Goal: Navigation & Orientation: Find specific page/section

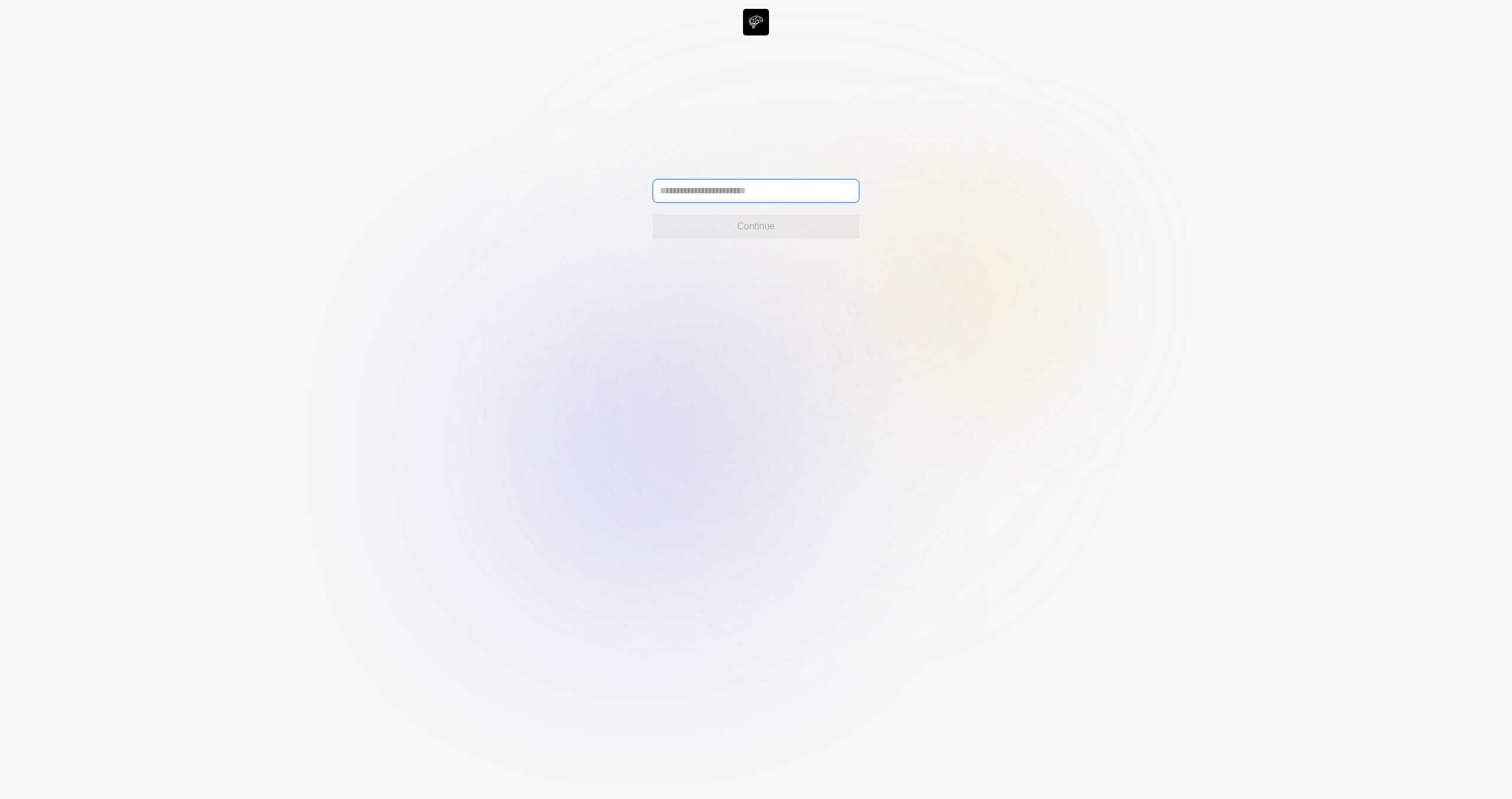
click at [758, 183] on input "text" at bounding box center [756, 191] width 207 height 24
paste input "**********"
type input "**********"
click at [819, 218] on button "Continue" at bounding box center [756, 226] width 207 height 24
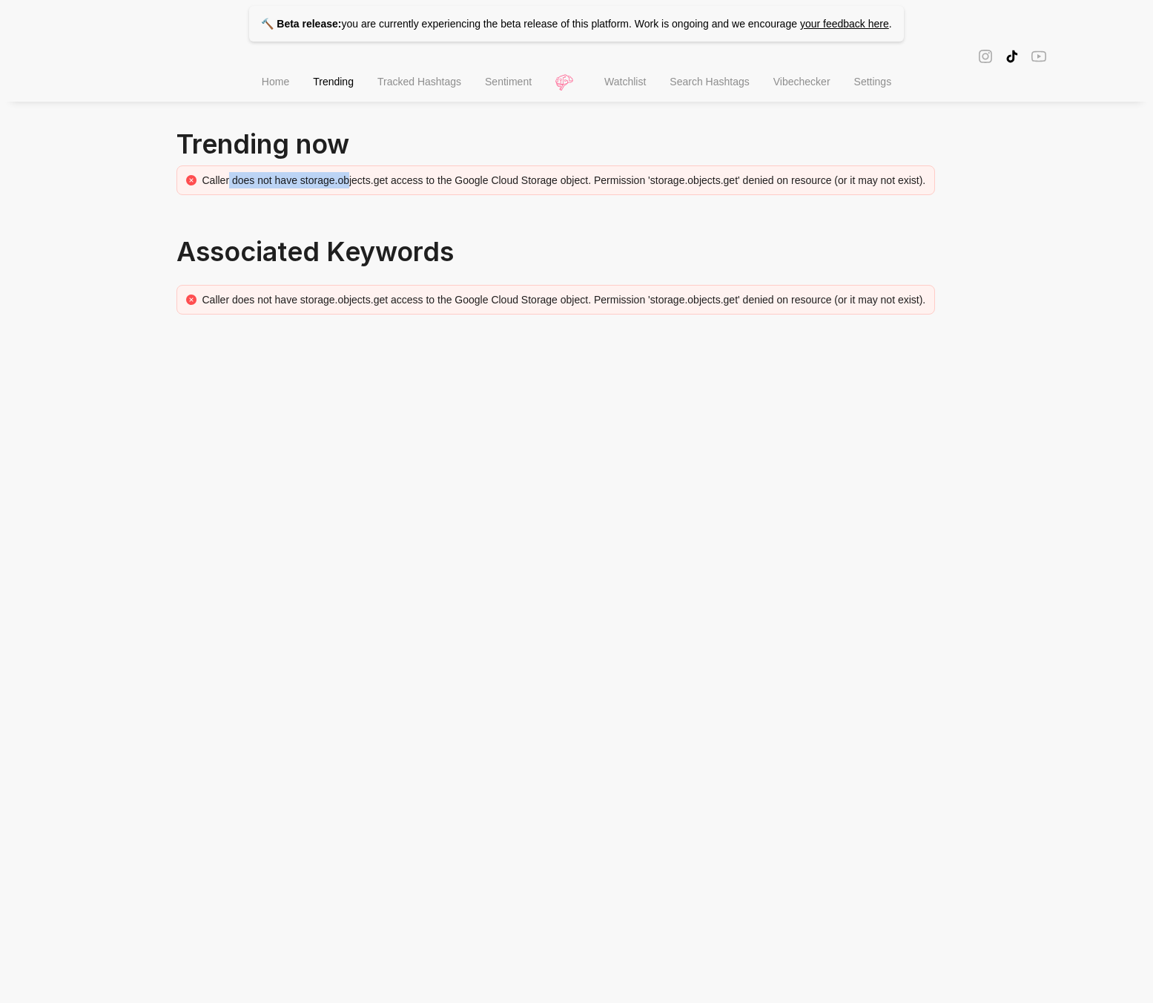
drag, startPoint x: 231, startPoint y: 182, endPoint x: 352, endPoint y: 172, distance: 122.0
click at [352, 172] on div "Caller does not have storage.objects.get access to the Google Cloud Storage obj…" at bounding box center [564, 180] width 724 height 16
click at [286, 165] on div "Caller does not have storage.objects.get access to the Google Cloud Storage obj…" at bounding box center [556, 180] width 759 height 30
click at [753, 185] on div "Caller does not have storage.objects.get access to the Google Cloud Storage obj…" at bounding box center [564, 180] width 724 height 16
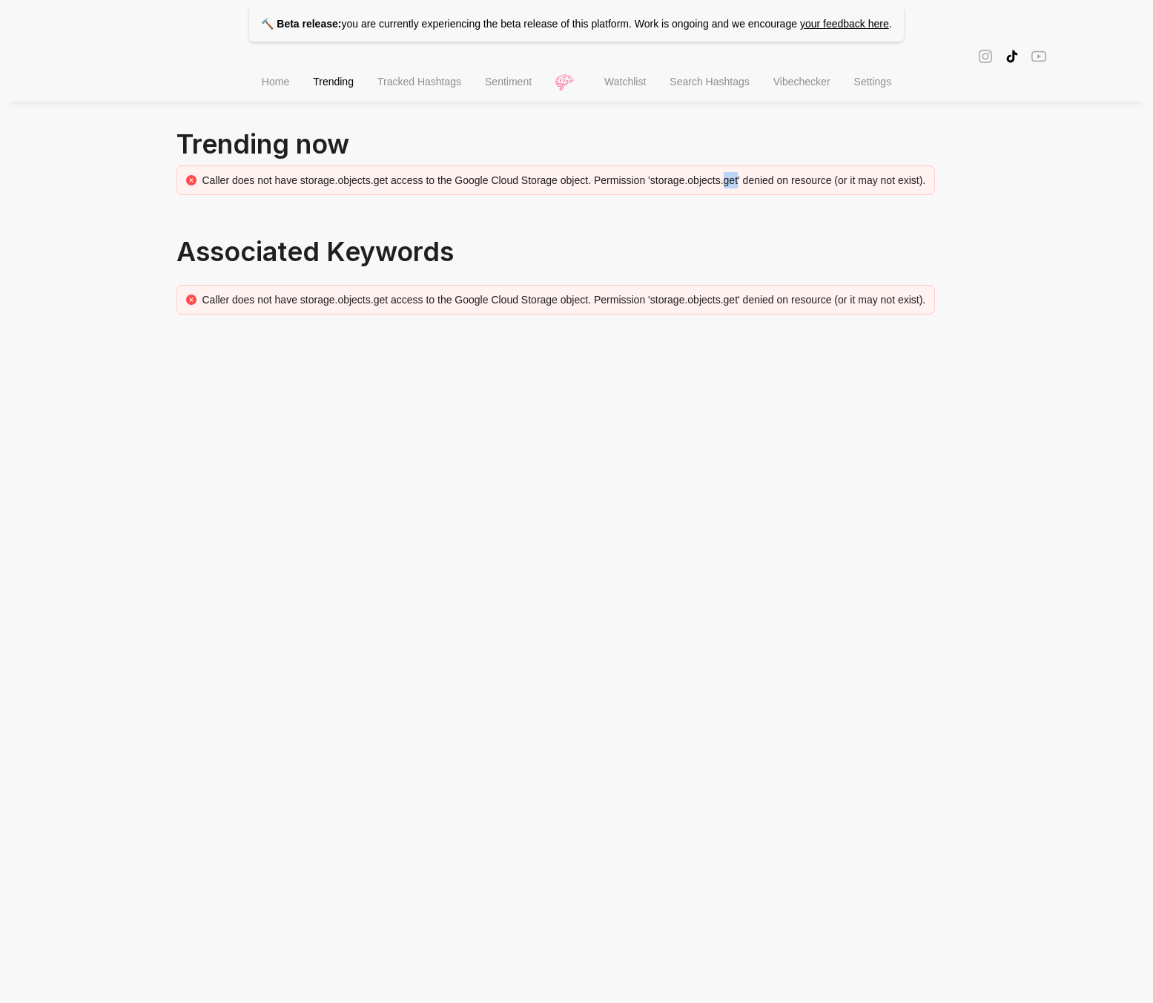
click at [753, 185] on div "Caller does not have storage.objects.get access to the Google Cloud Storage obj…" at bounding box center [564, 180] width 724 height 16
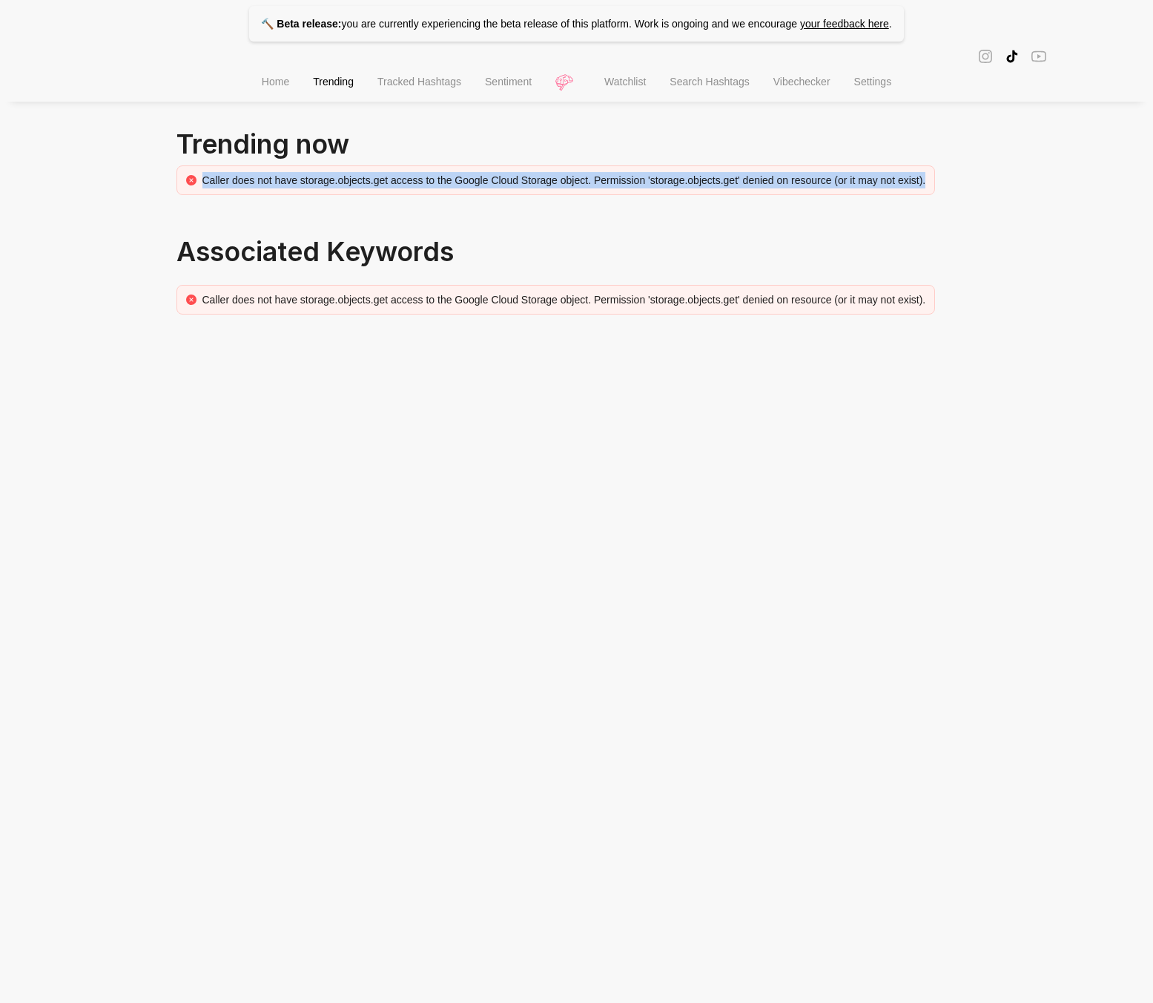
click at [753, 185] on div "Caller does not have storage.objects.get access to the Google Cloud Storage obj…" at bounding box center [564, 180] width 724 height 16
drag, startPoint x: 679, startPoint y: 188, endPoint x: 626, endPoint y: 218, distance: 60.4
click at [679, 188] on div "Caller does not have storage.objects.get access to the Google Cloud Storage obj…" at bounding box center [556, 180] width 759 height 30
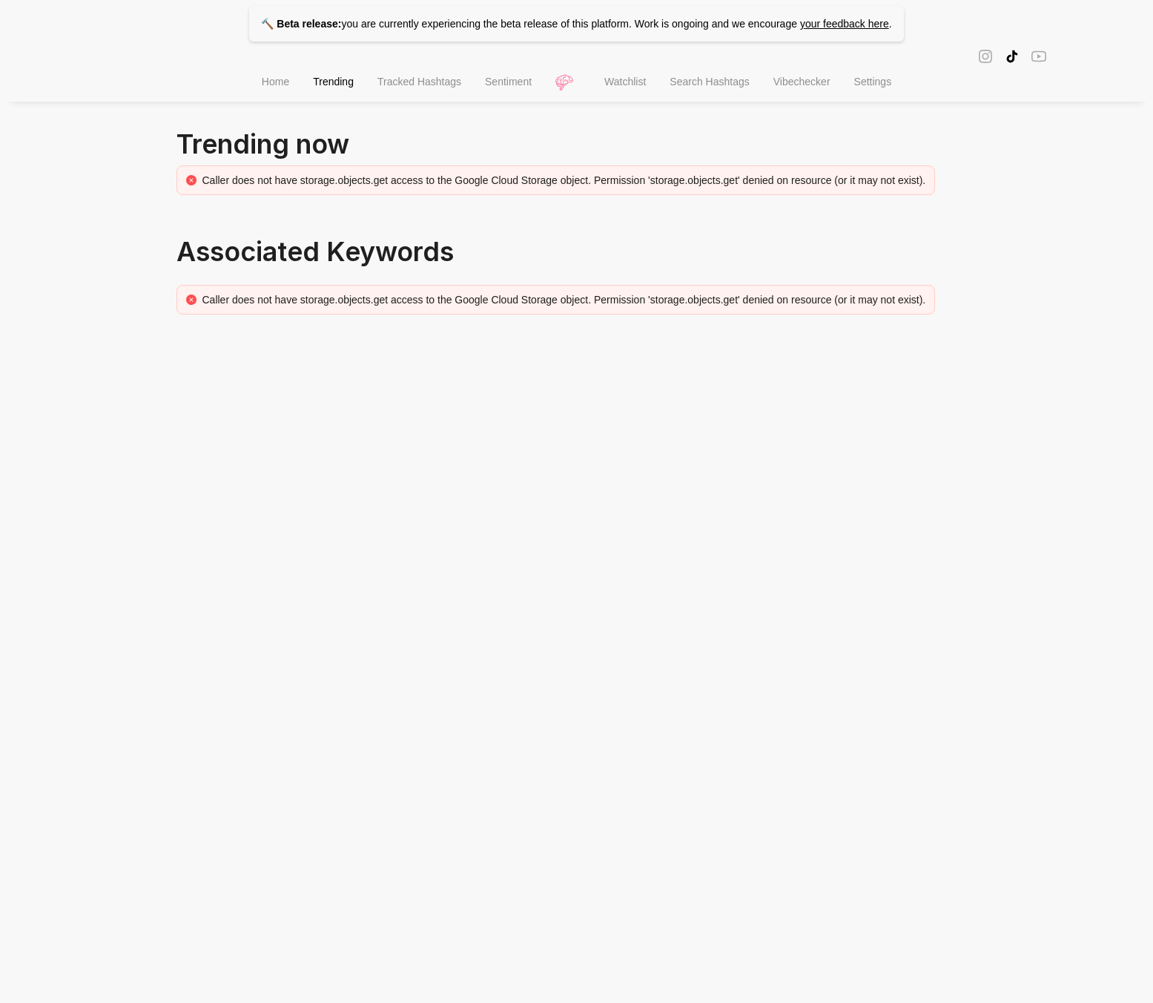
click at [540, 300] on div "Caller does not have storage.objects.get access to the Google Cloud Storage obj…" at bounding box center [564, 299] width 724 height 16
click at [541, 300] on div "Caller does not have storage.objects.get access to the Google Cloud Storage obj…" at bounding box center [564, 299] width 724 height 16
drag, startPoint x: 541, startPoint y: 300, endPoint x: 854, endPoint y: 162, distance: 341.7
click at [546, 297] on div "Caller does not have storage.objects.get access to the Google Cloud Storage obj…" at bounding box center [564, 299] width 724 height 16
drag, startPoint x: 761, startPoint y: 192, endPoint x: 823, endPoint y: 170, distance: 65.5
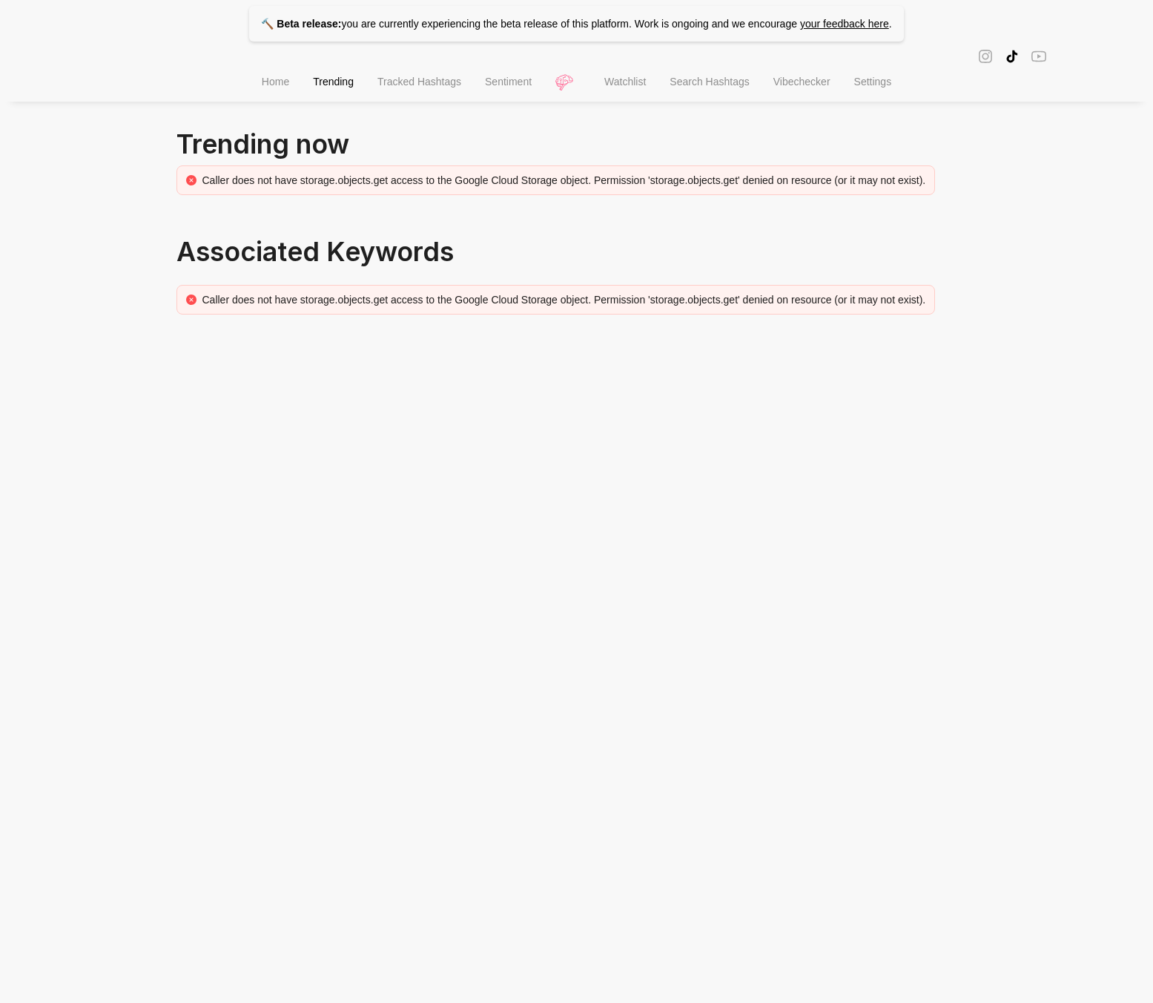
click at [760, 191] on div "Caller does not have storage.objects.get access to the Google Cloud Storage obj…" at bounding box center [556, 180] width 759 height 30
drag, startPoint x: 206, startPoint y: 182, endPoint x: 190, endPoint y: 182, distance: 16.3
click at [190, 182] on div "Caller does not have storage.objects.get access to the Google Cloud Storage obj…" at bounding box center [556, 180] width 759 height 30
click at [202, 181] on div "Caller does not have storage.objects.get access to the Google Cloud Storage obj…" at bounding box center [564, 180] width 724 height 16
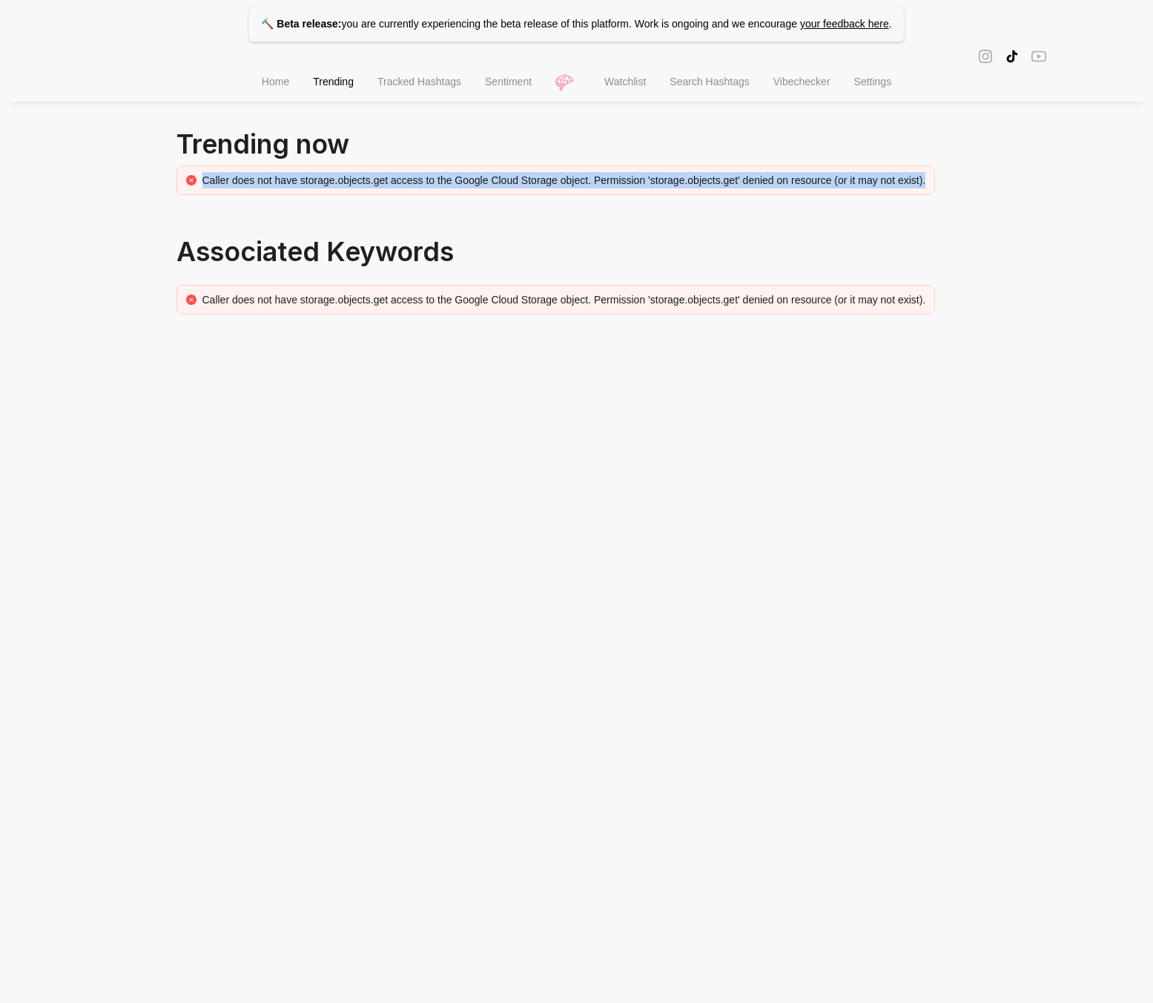
drag, startPoint x: 202, startPoint y: 181, endPoint x: 978, endPoint y: 182, distance: 775.8
click at [978, 182] on div "🔨 Beta release: you are currently experiencing the beta release of this platfor…" at bounding box center [576, 181] width 1153 height 362
copy div "Caller does not have storage.objects.get access to the Google Cloud Storage obj…"
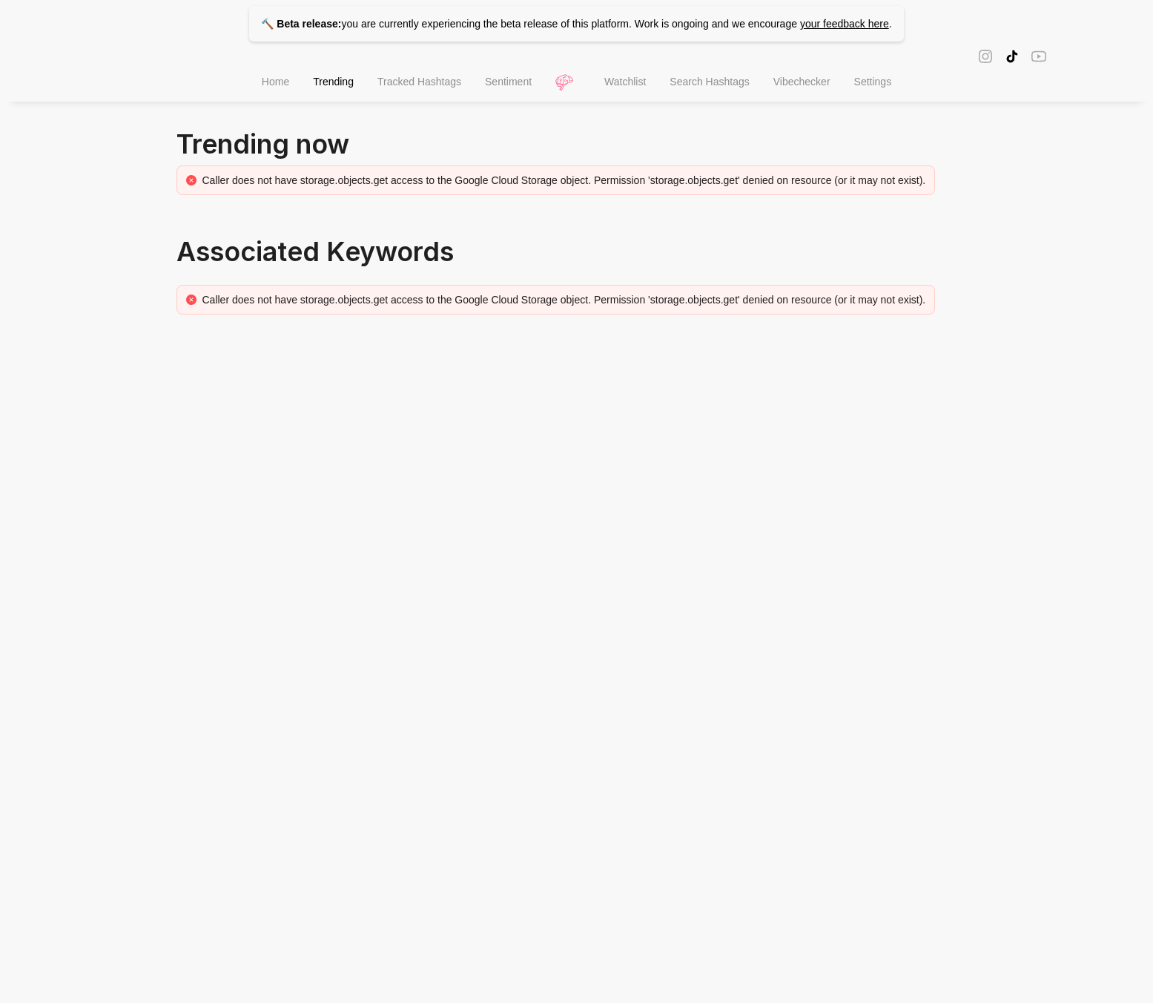
click at [286, 83] on li "Home" at bounding box center [275, 84] width 51 height 38
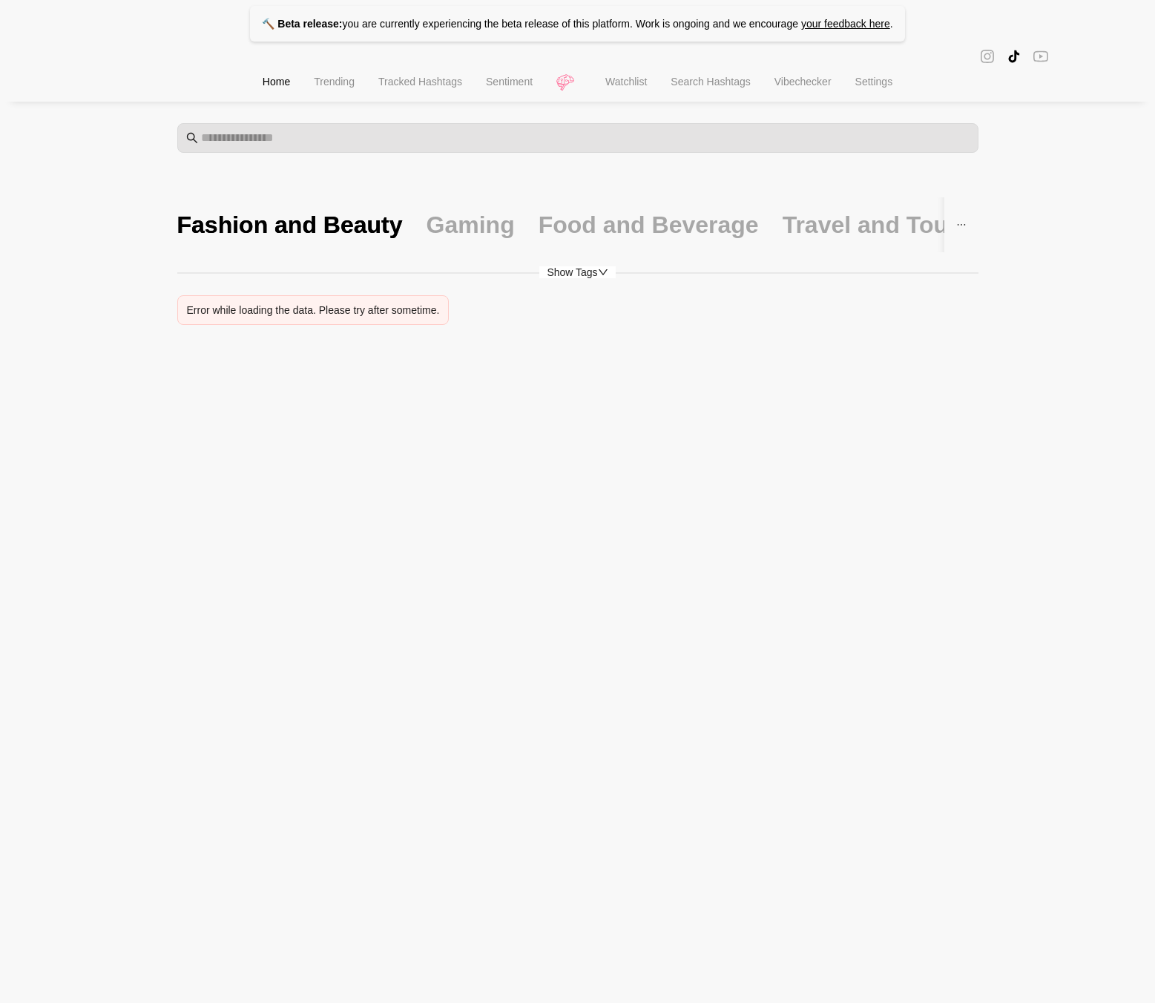
drag, startPoint x: 439, startPoint y: 241, endPoint x: 446, endPoint y: 237, distance: 8.3
click at [440, 240] on div "Gaming" at bounding box center [470, 224] width 88 height 55
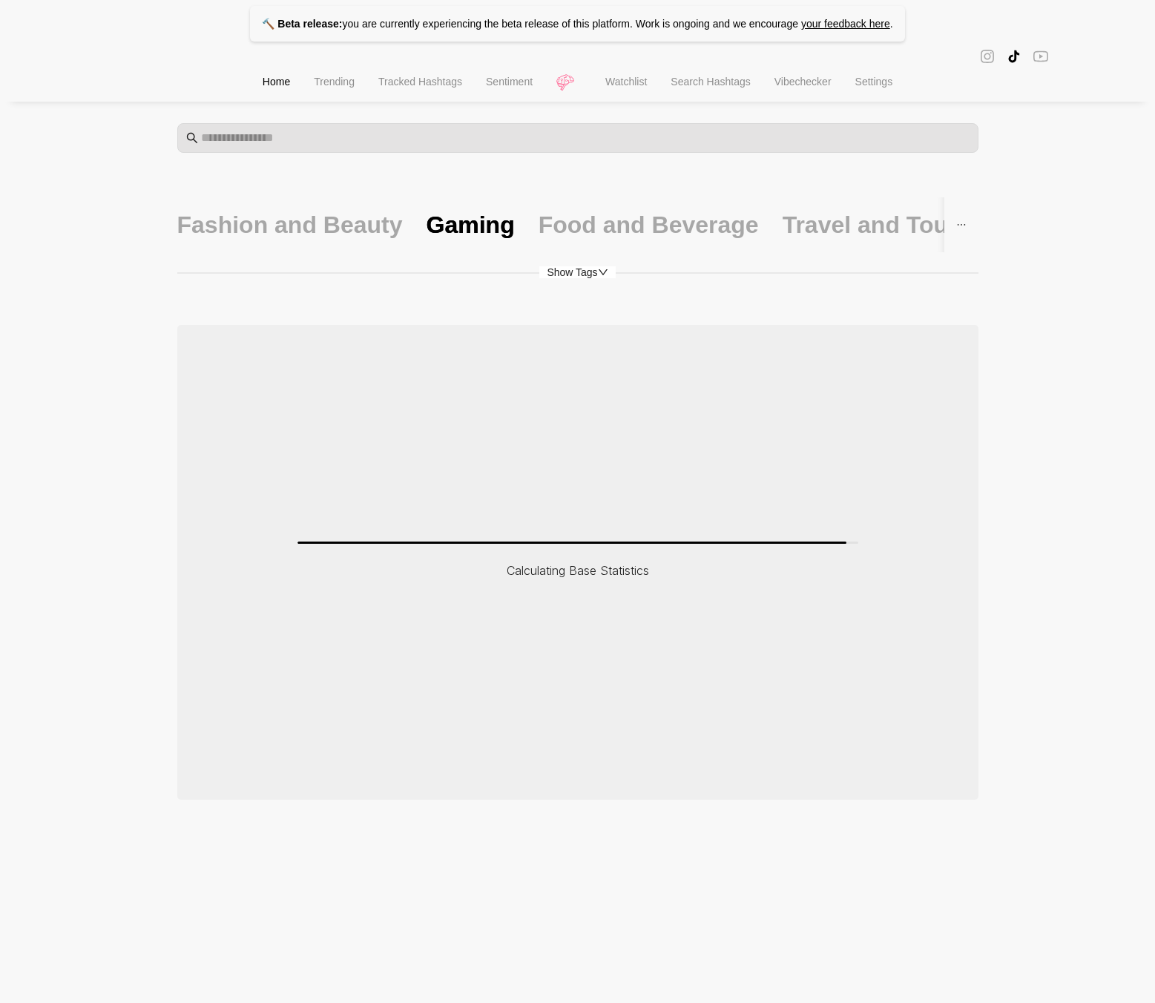
click at [595, 277] on span "Show Tags" at bounding box center [577, 272] width 76 height 12
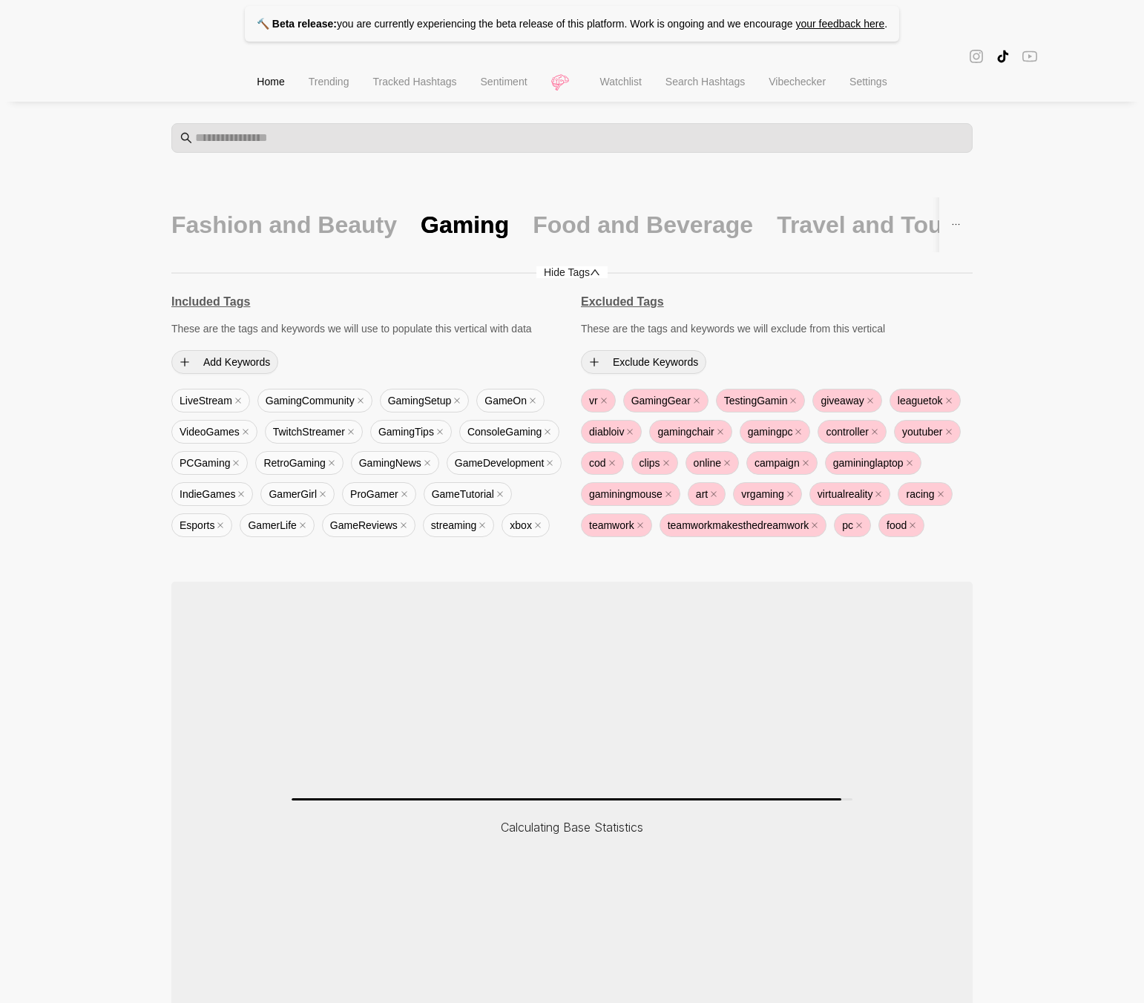
click at [605, 276] on span "Hide Tags" at bounding box center [571, 272] width 71 height 12
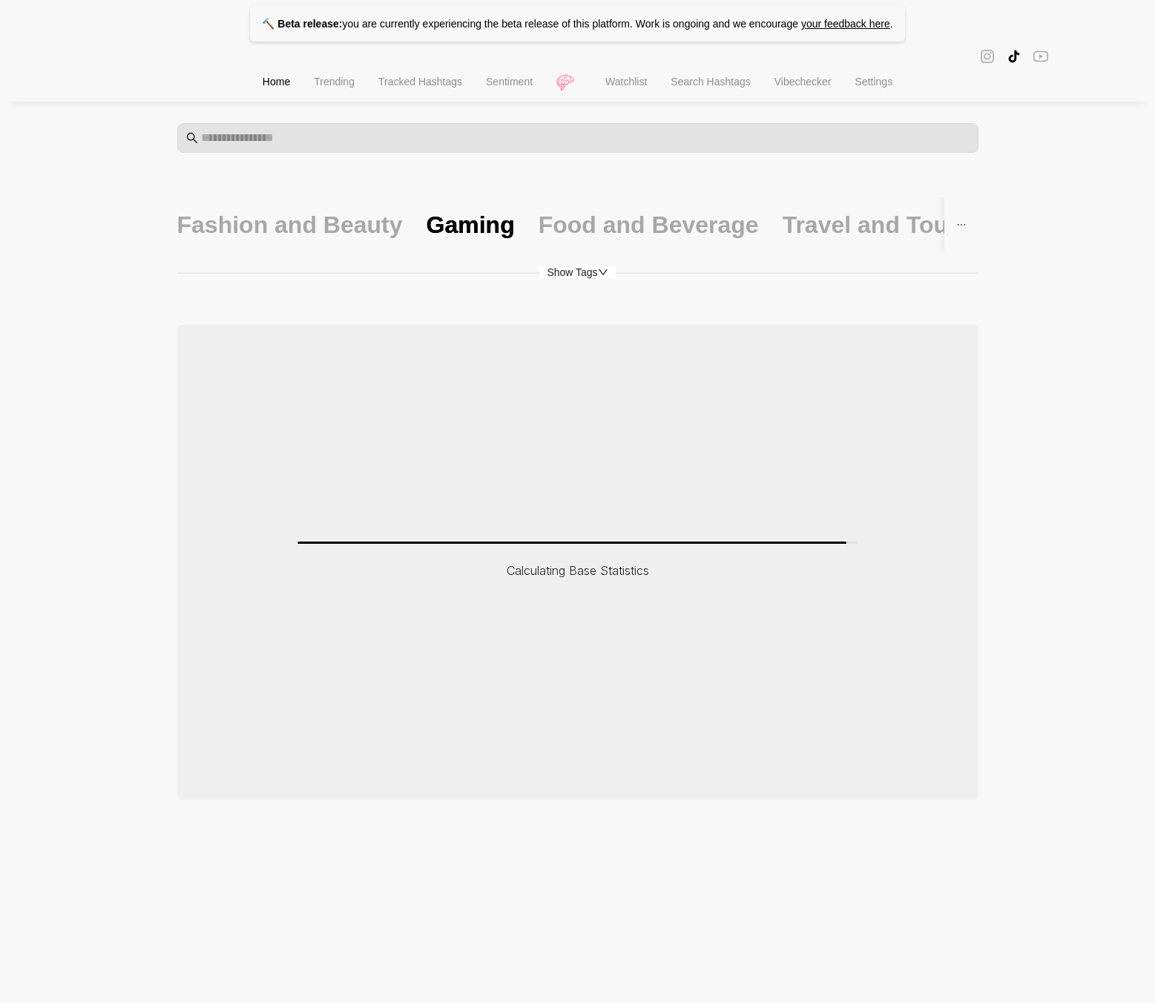
click at [604, 276] on icon "down" at bounding box center [603, 272] width 10 height 10
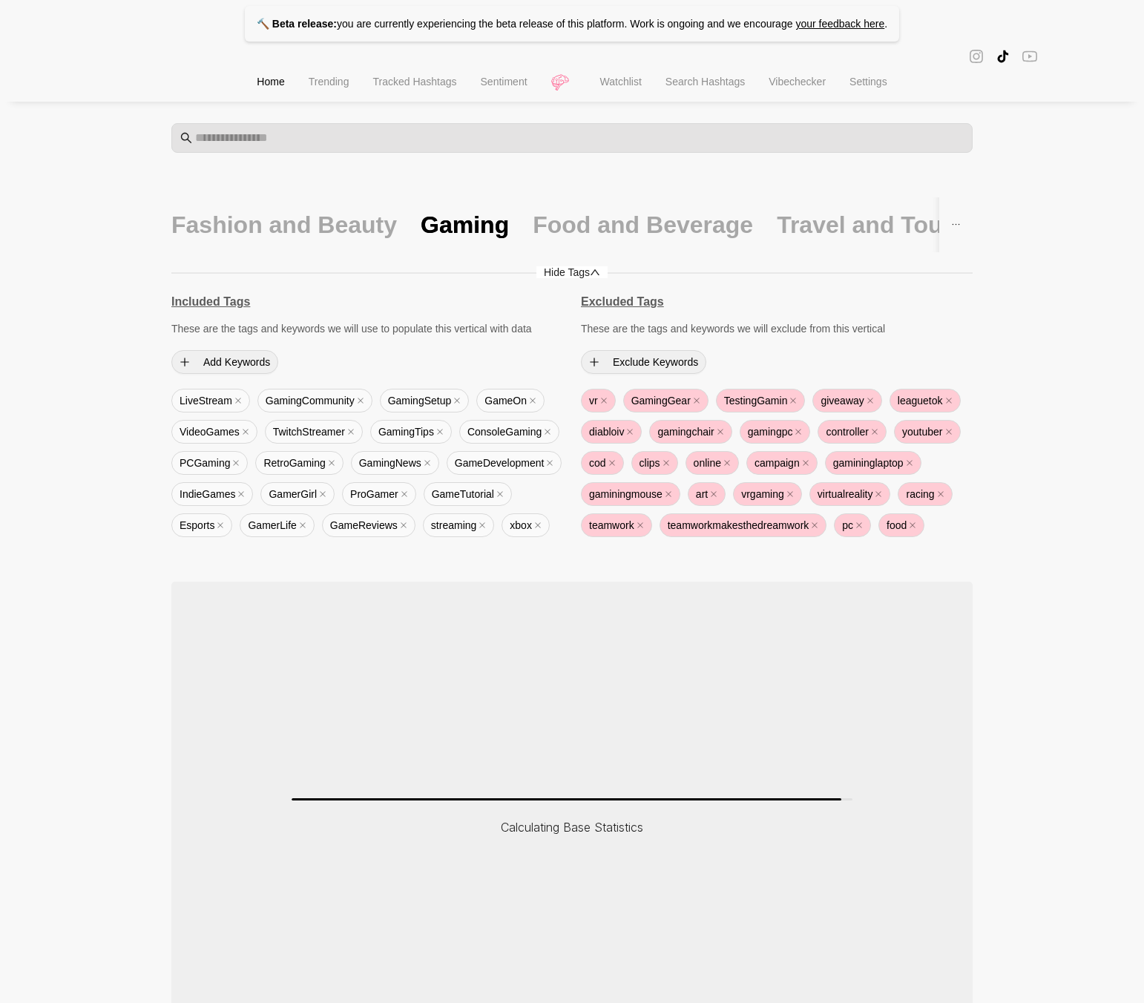
click at [604, 276] on span "Hide Tags" at bounding box center [571, 272] width 71 height 12
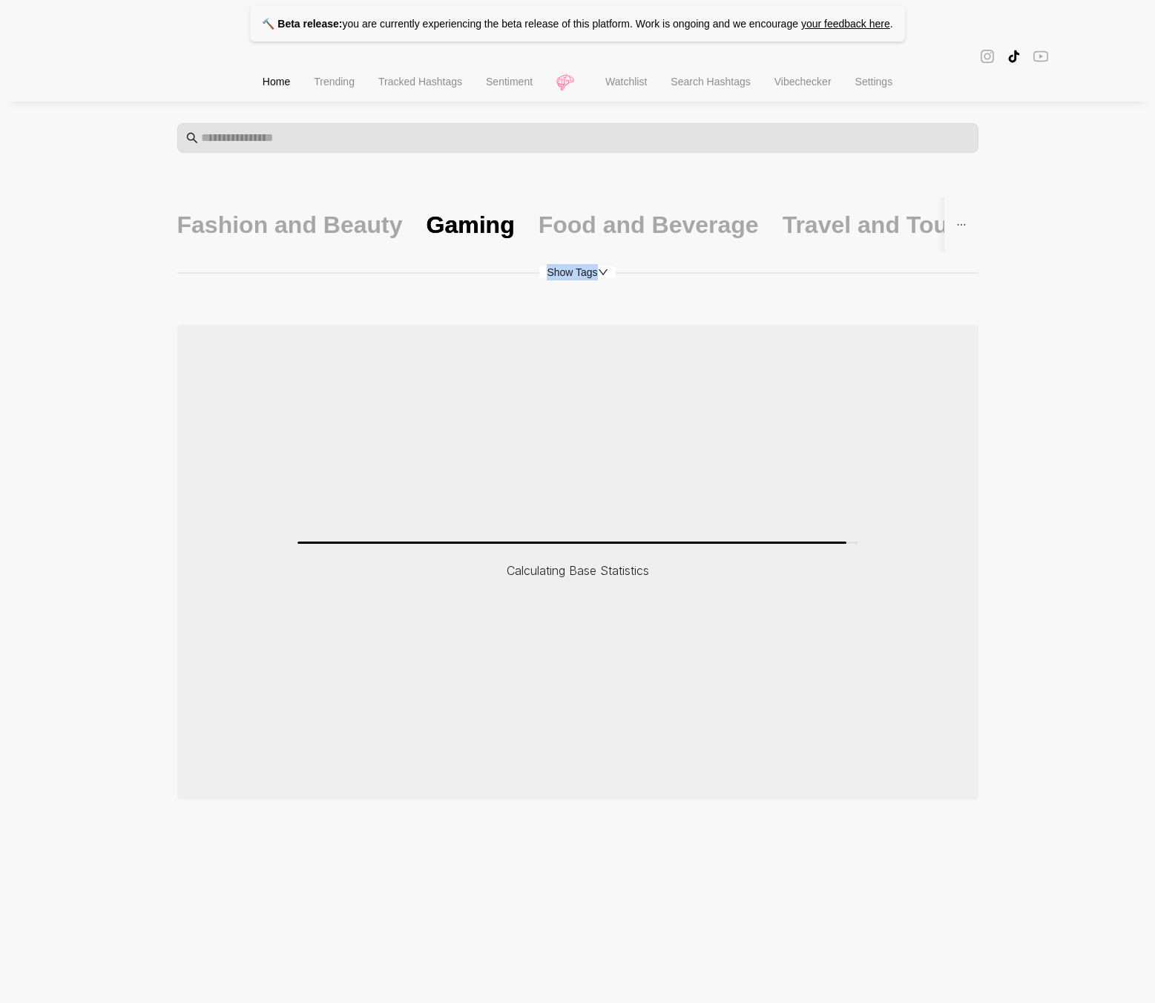
click at [604, 276] on icon "down" at bounding box center [603, 272] width 10 height 10
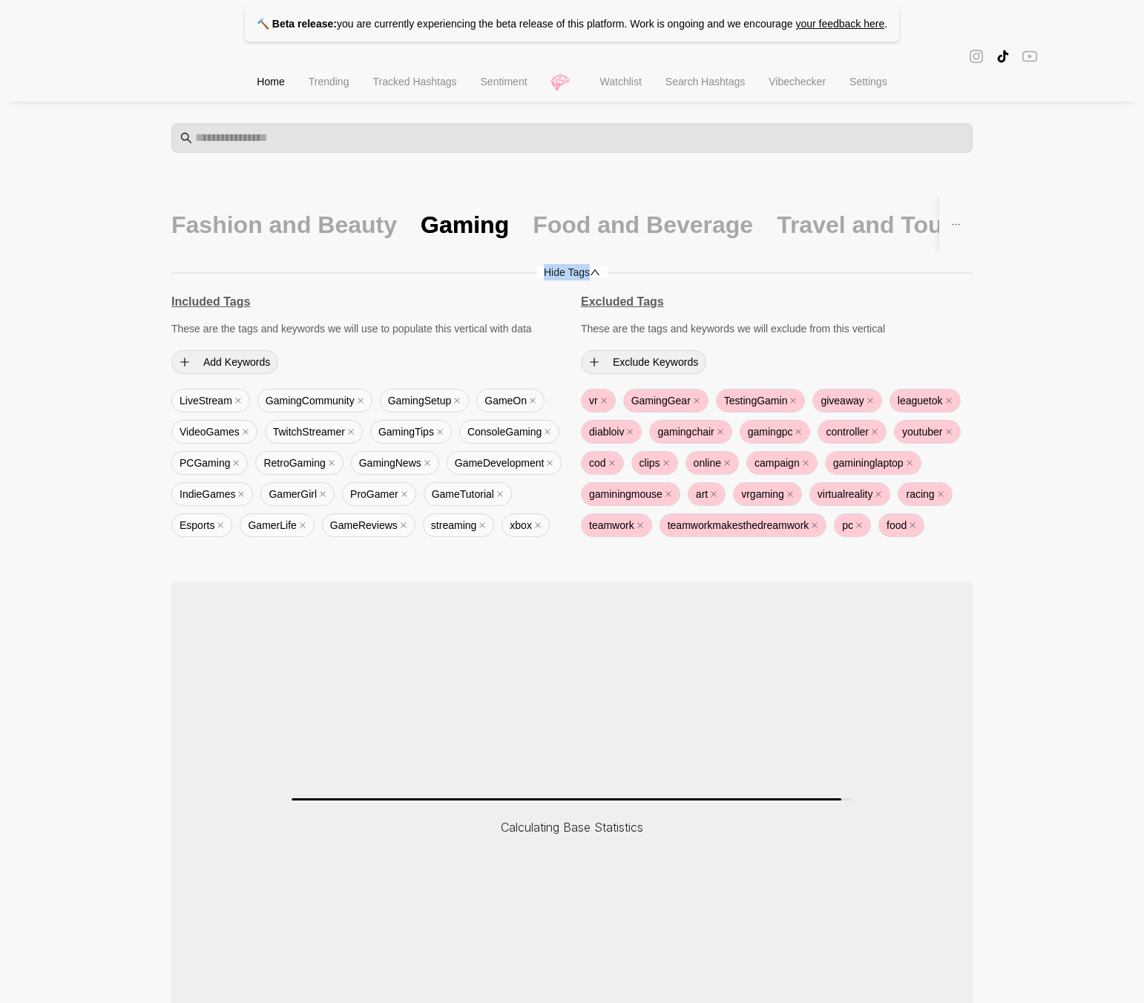
click at [604, 276] on span "Hide Tags" at bounding box center [571, 272] width 71 height 12
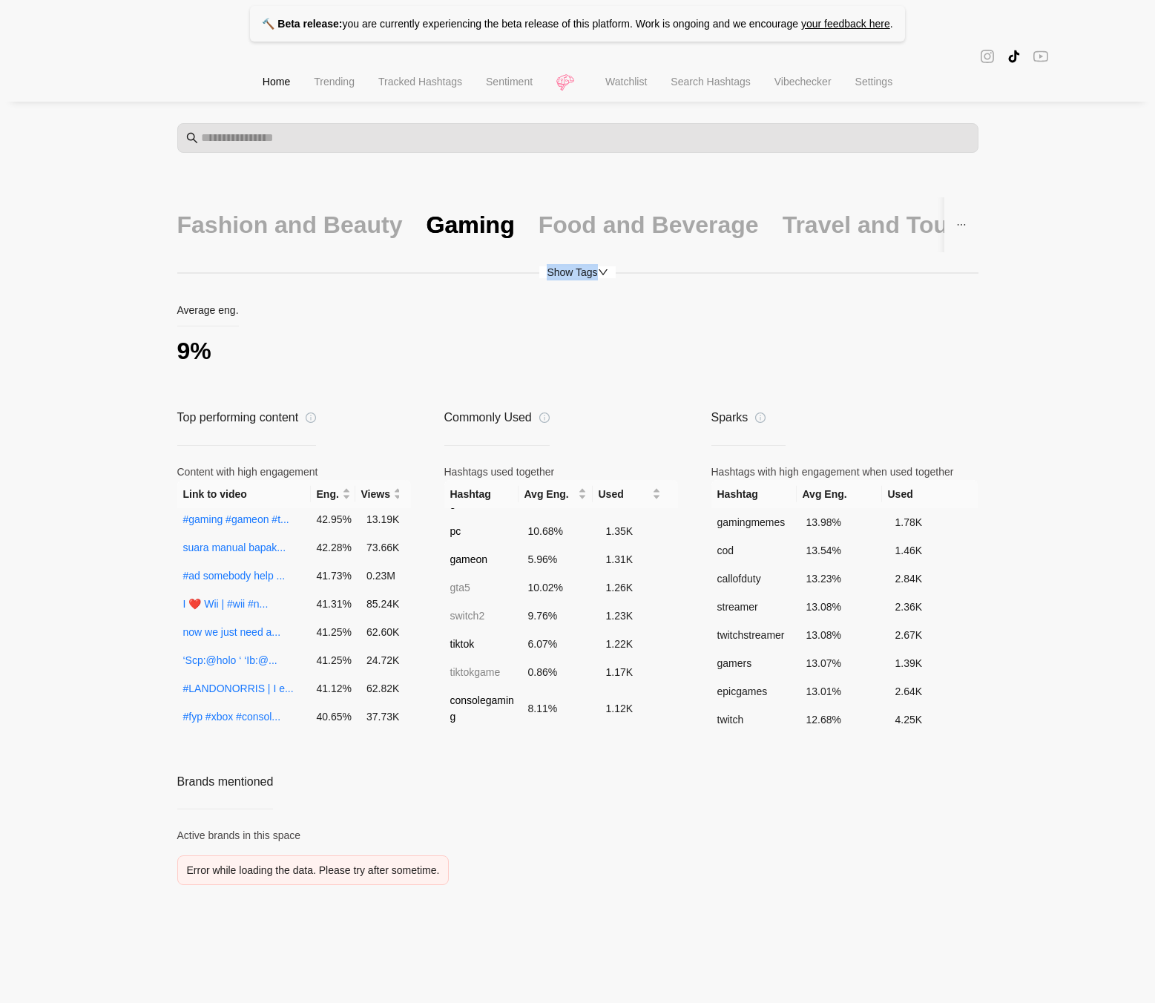
scroll to position [2002, 0]
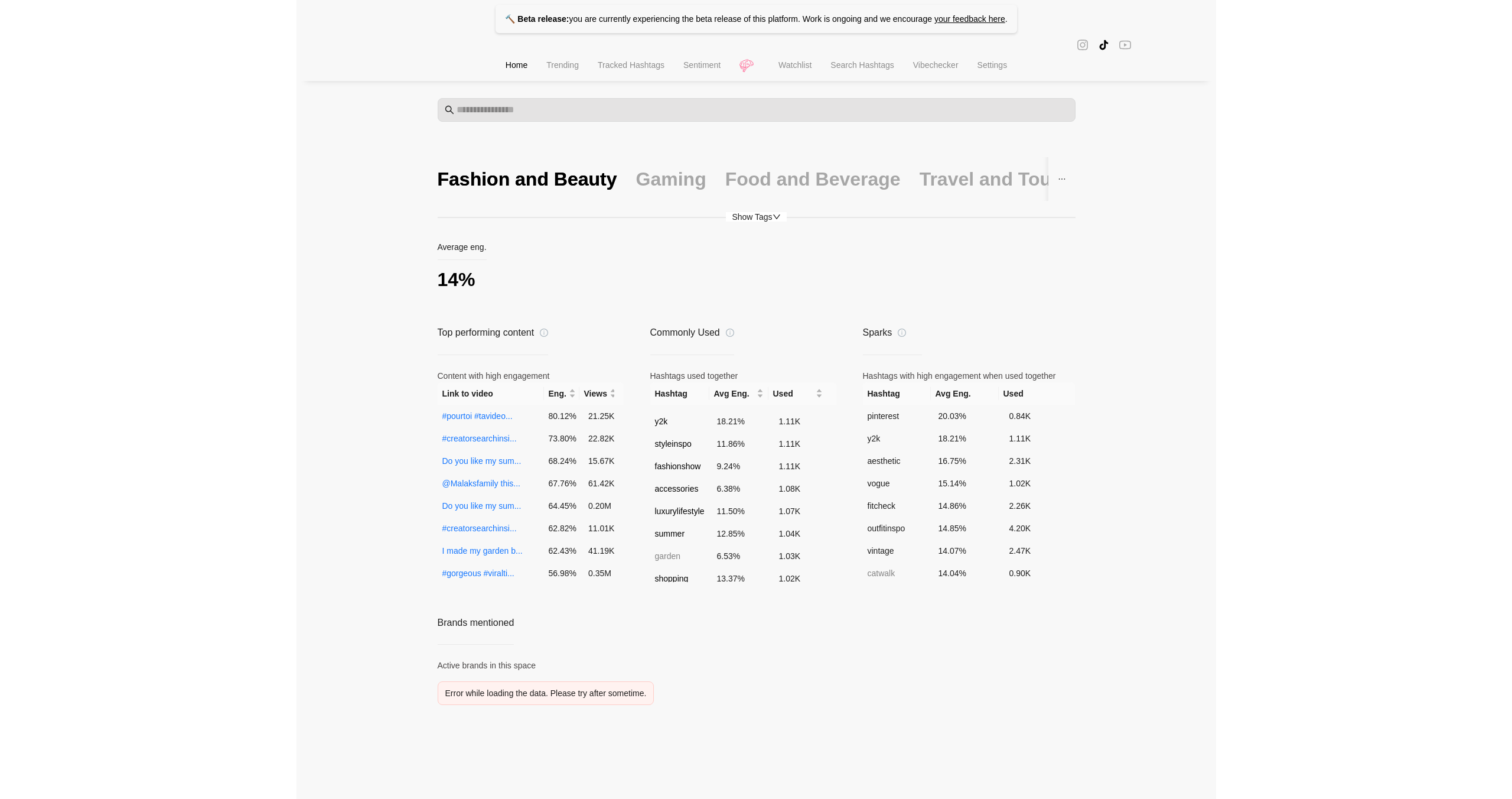
scroll to position [794, 0]
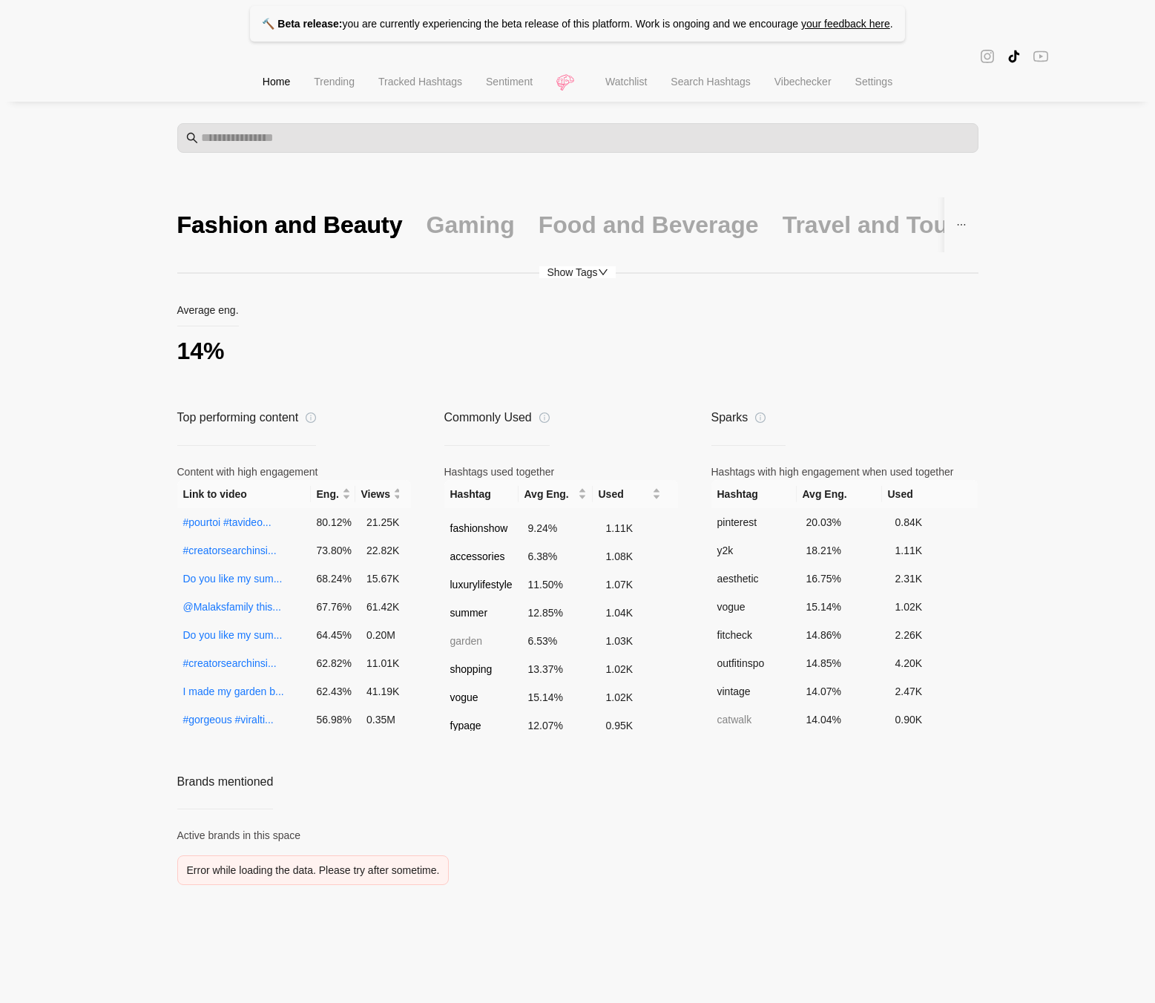
click at [501, 85] on span "Sentiment" at bounding box center [509, 82] width 47 height 12
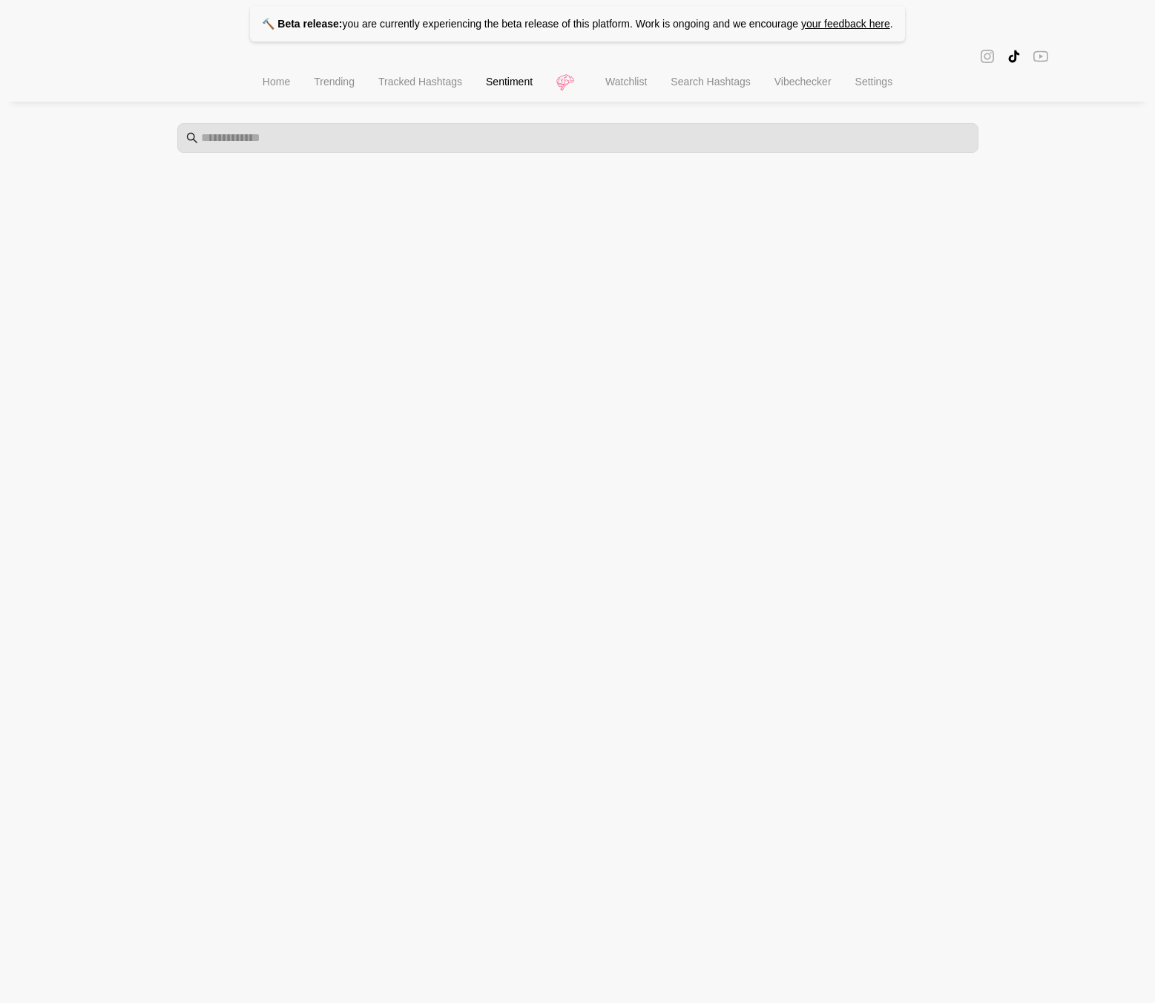
click at [616, 85] on span "Watchlist" at bounding box center [626, 82] width 42 height 12
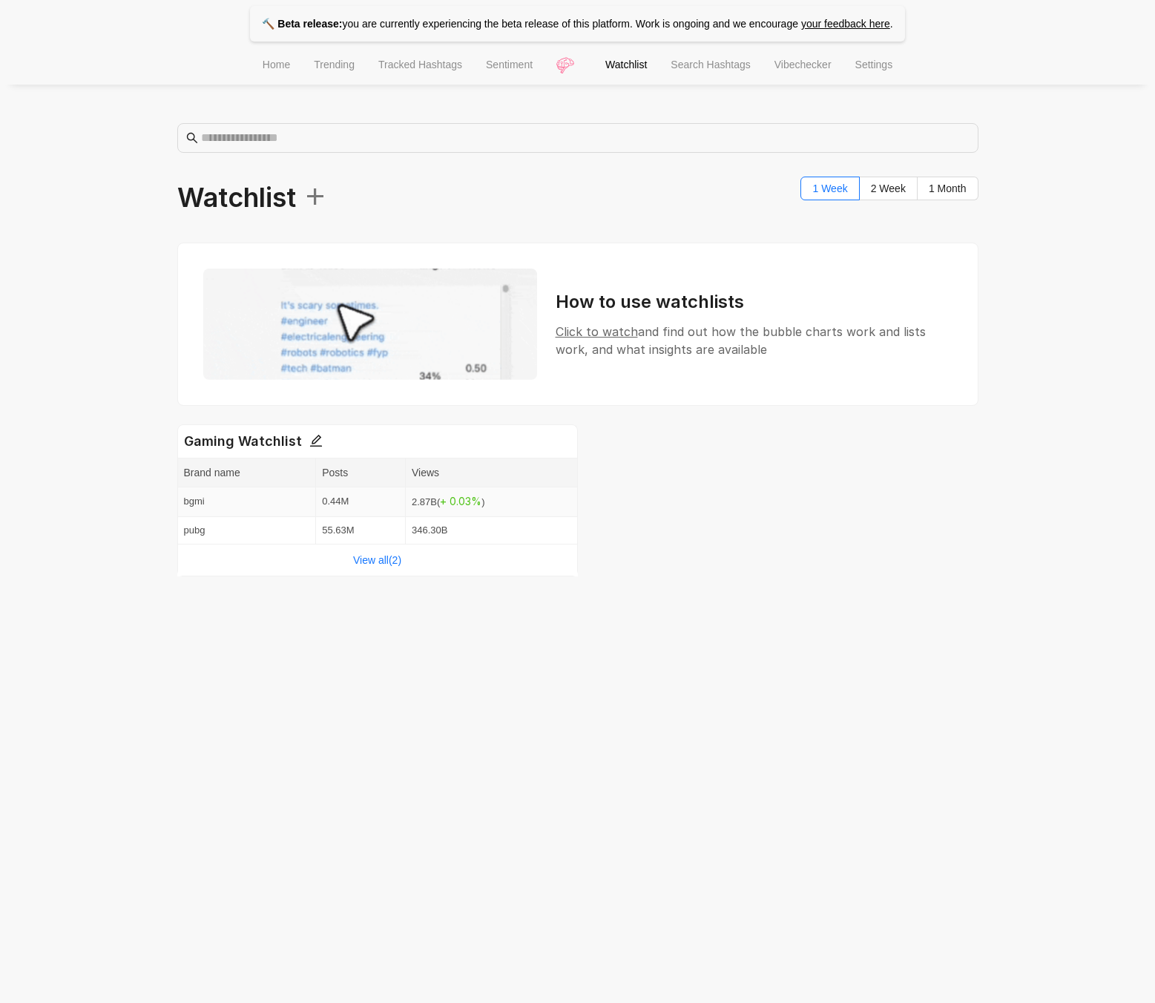
click at [189, 505] on span "bgmi" at bounding box center [194, 500] width 21 height 11
click at [367, 564] on link "View all( 2 )" at bounding box center [377, 560] width 48 height 12
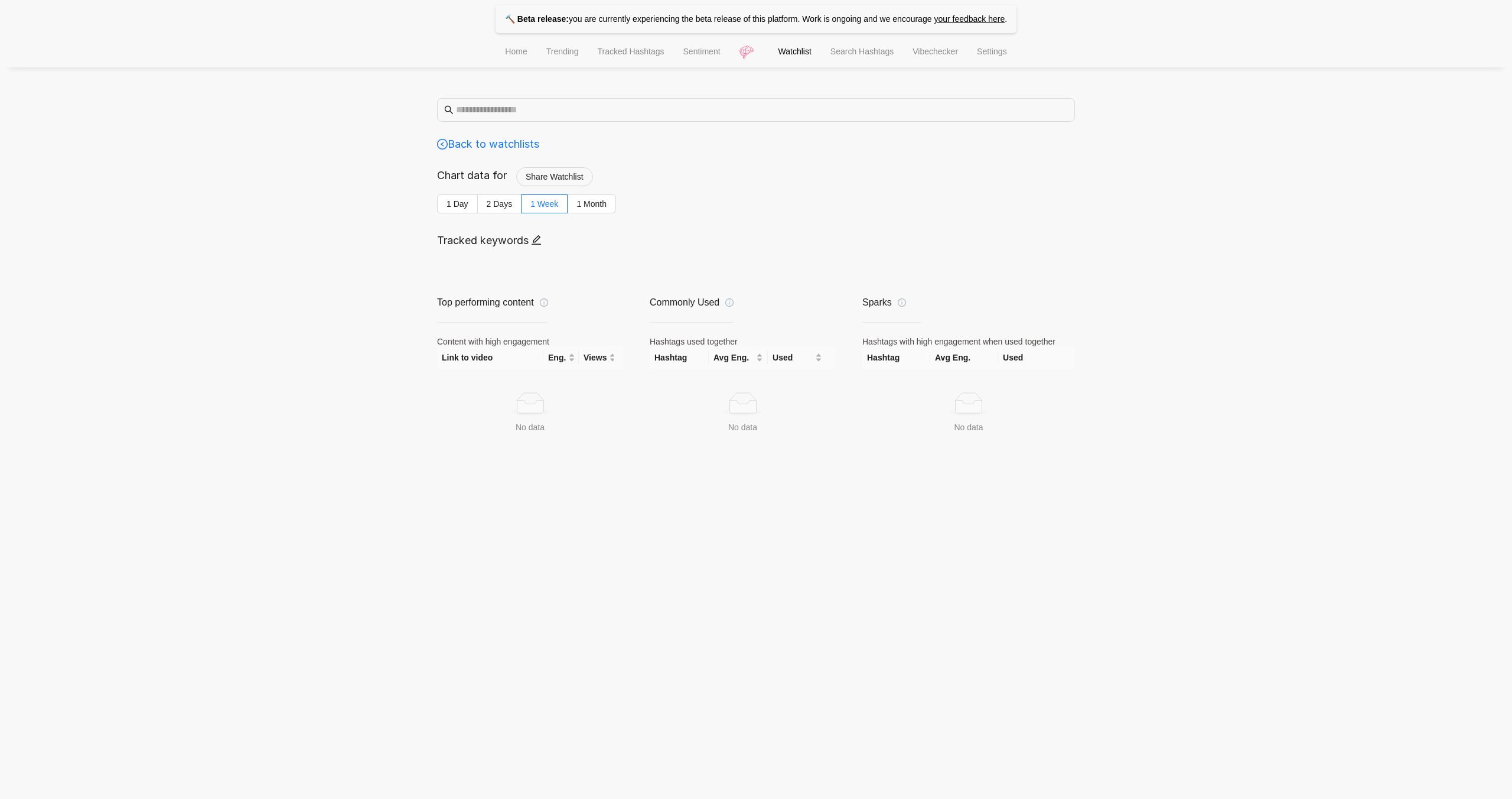
click at [888, 56] on span "Search Hashtags" at bounding box center [861, 52] width 63 height 10
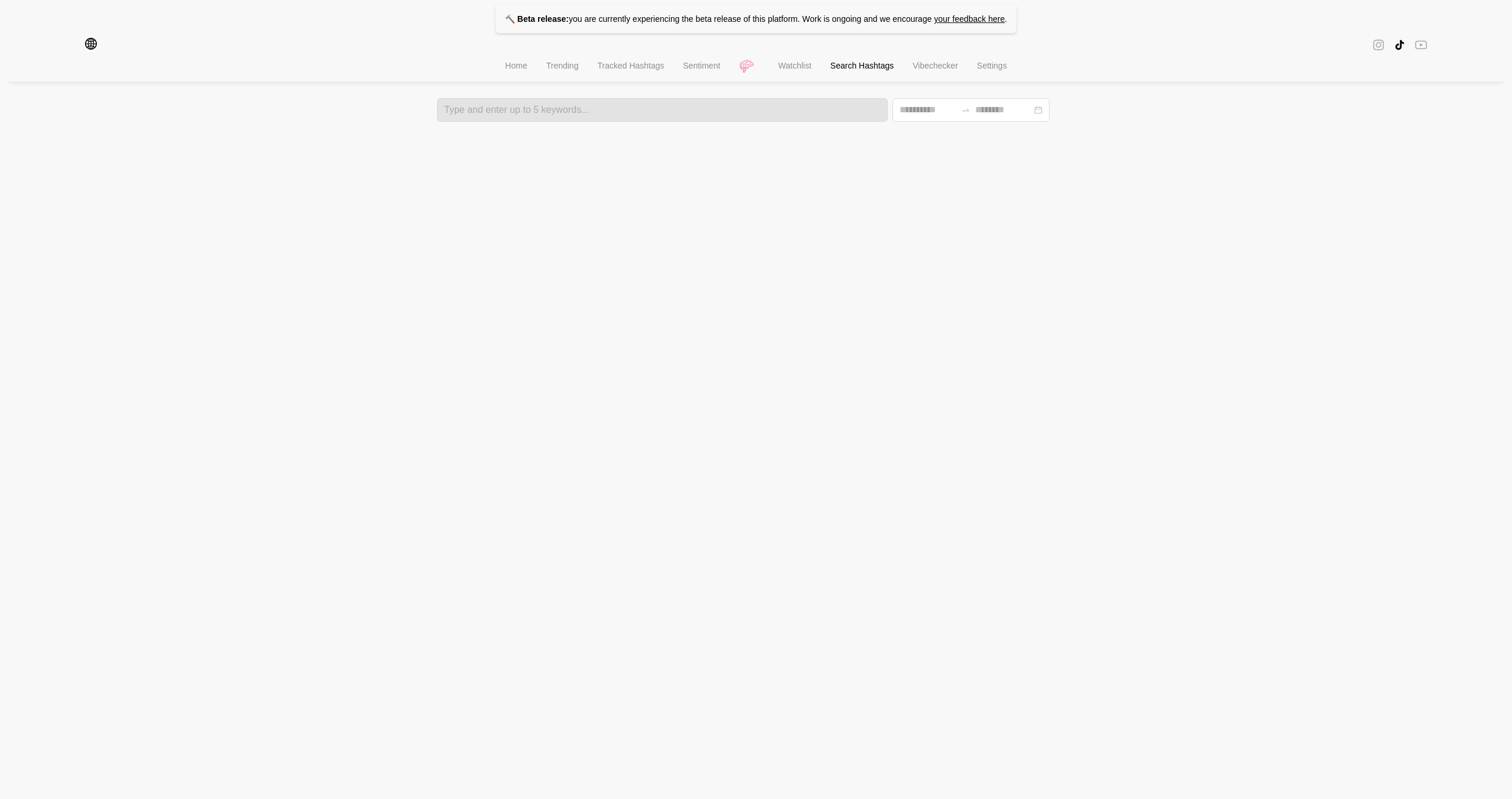
click at [915, 66] on span "Vibechecker" at bounding box center [935, 65] width 45 height 10
click at [919, 70] on span "Settings" at bounding box center [992, 65] width 30 height 10
